Goal: Information Seeking & Learning: Learn about a topic

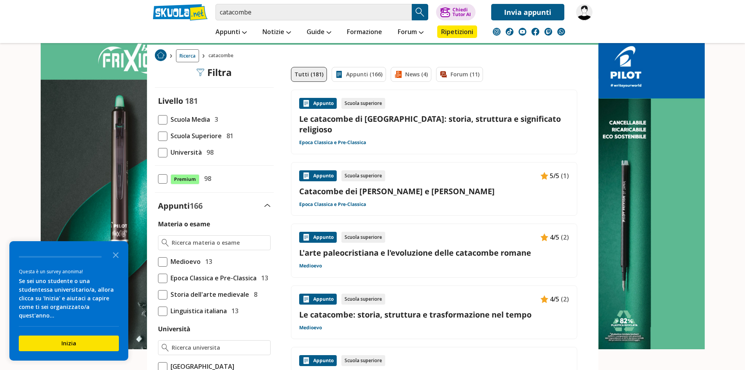
scroll to position [39, 0]
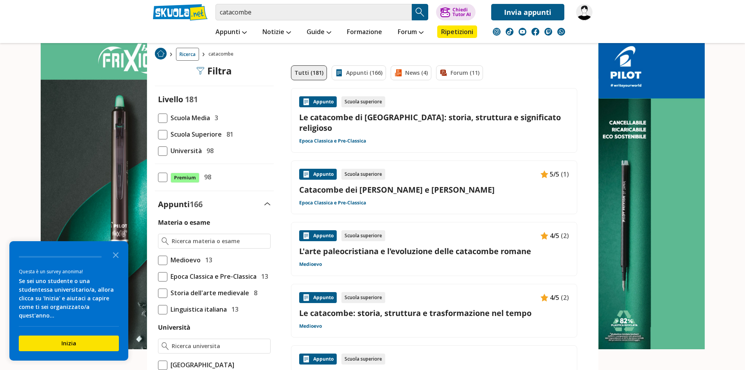
click at [371, 308] on link "Le catacombe: storia, struttura e trasformazione nel tempo" at bounding box center [434, 313] width 270 height 11
click at [284, 18] on input "catacombe" at bounding box center [314, 12] width 196 height 16
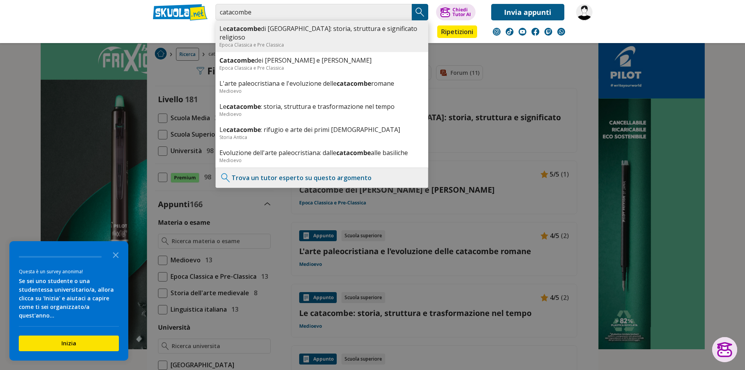
click at [288, 32] on link "Le catacombe di Roma: storia, struttura e significato religioso" at bounding box center [322, 32] width 205 height 17
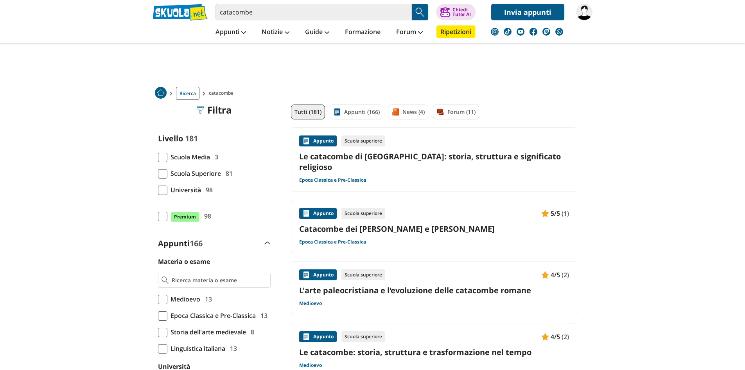
click at [205, 158] on span "Scuola Media" at bounding box center [188, 157] width 43 height 10
click at [158, 157] on input "Scuola Media 3" at bounding box center [158, 157] width 0 height 0
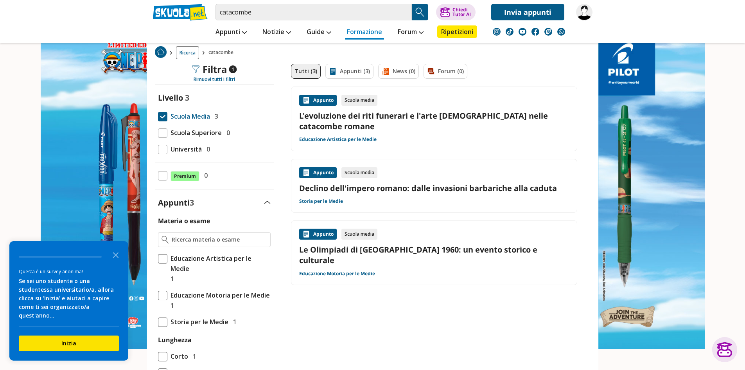
scroll to position [20, 0]
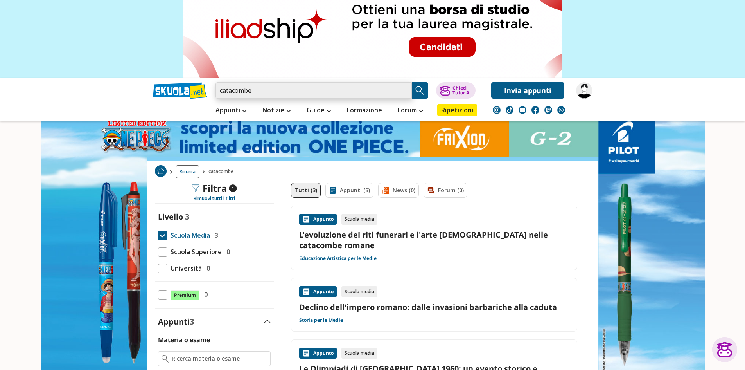
click at [265, 91] on input "catacombe" at bounding box center [314, 90] width 196 height 16
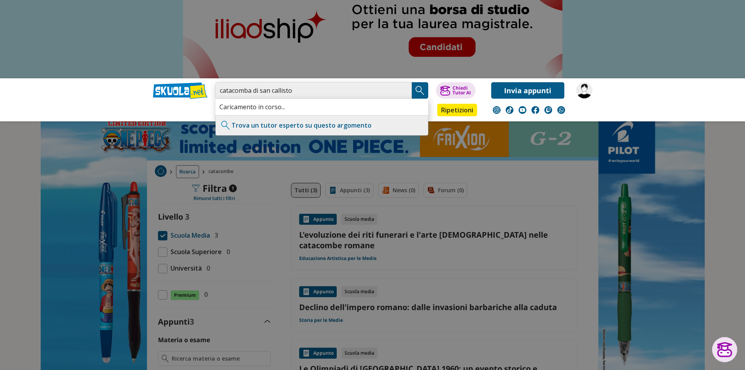
type input "catacomba di san callisto"
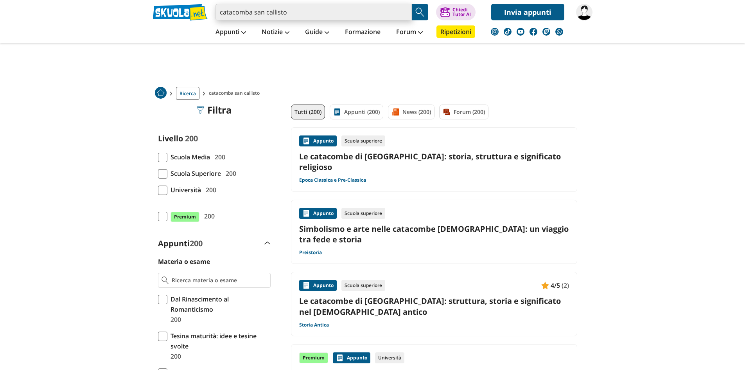
click at [292, 10] on input "catacomba san callisto" at bounding box center [314, 12] width 196 height 16
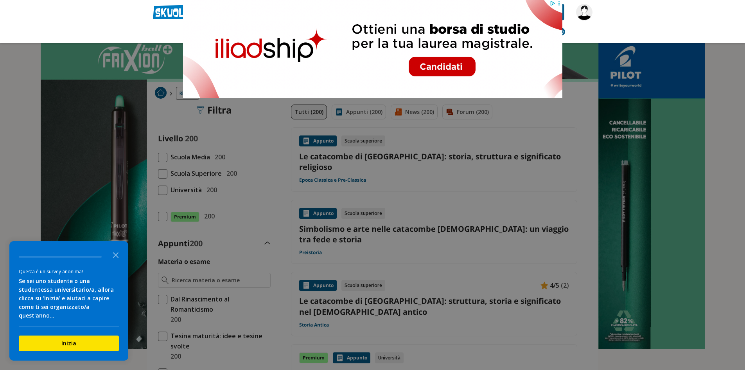
scroll to position [39, 0]
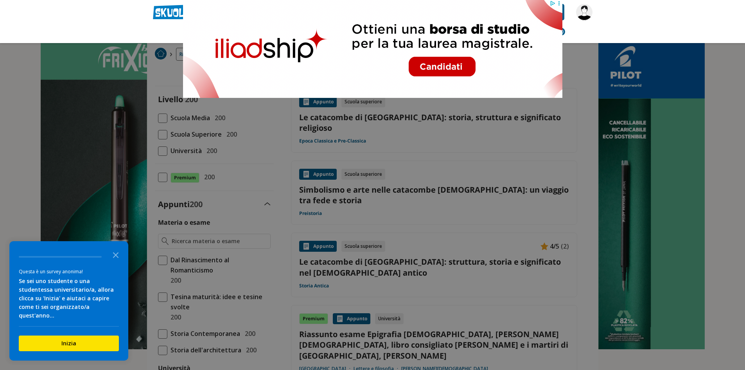
click at [0, 0] on div "Trova un tutor esperto su questo argomento" at bounding box center [0, 0] width 0 height 0
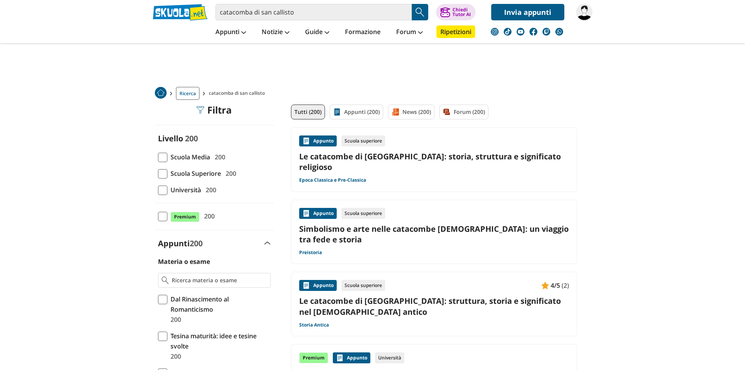
click at [421, 156] on link "Le catacombe di [GEOGRAPHIC_DATA]: storia, struttura e significato religioso" at bounding box center [434, 161] width 270 height 21
